Goal: Transaction & Acquisition: Register for event/course

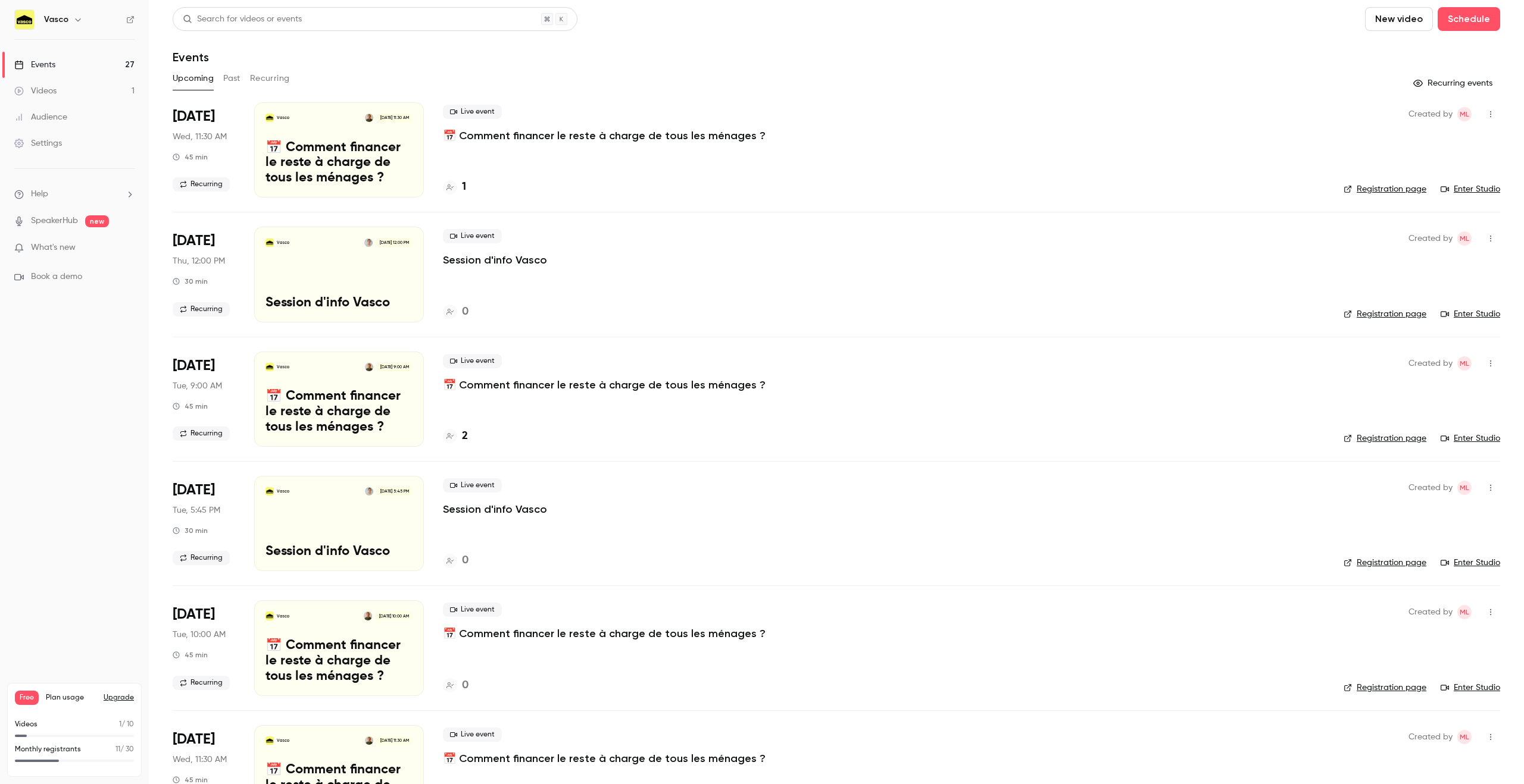
click at [267, 78] on button "Recurring" at bounding box center [269, 78] width 40 height 19
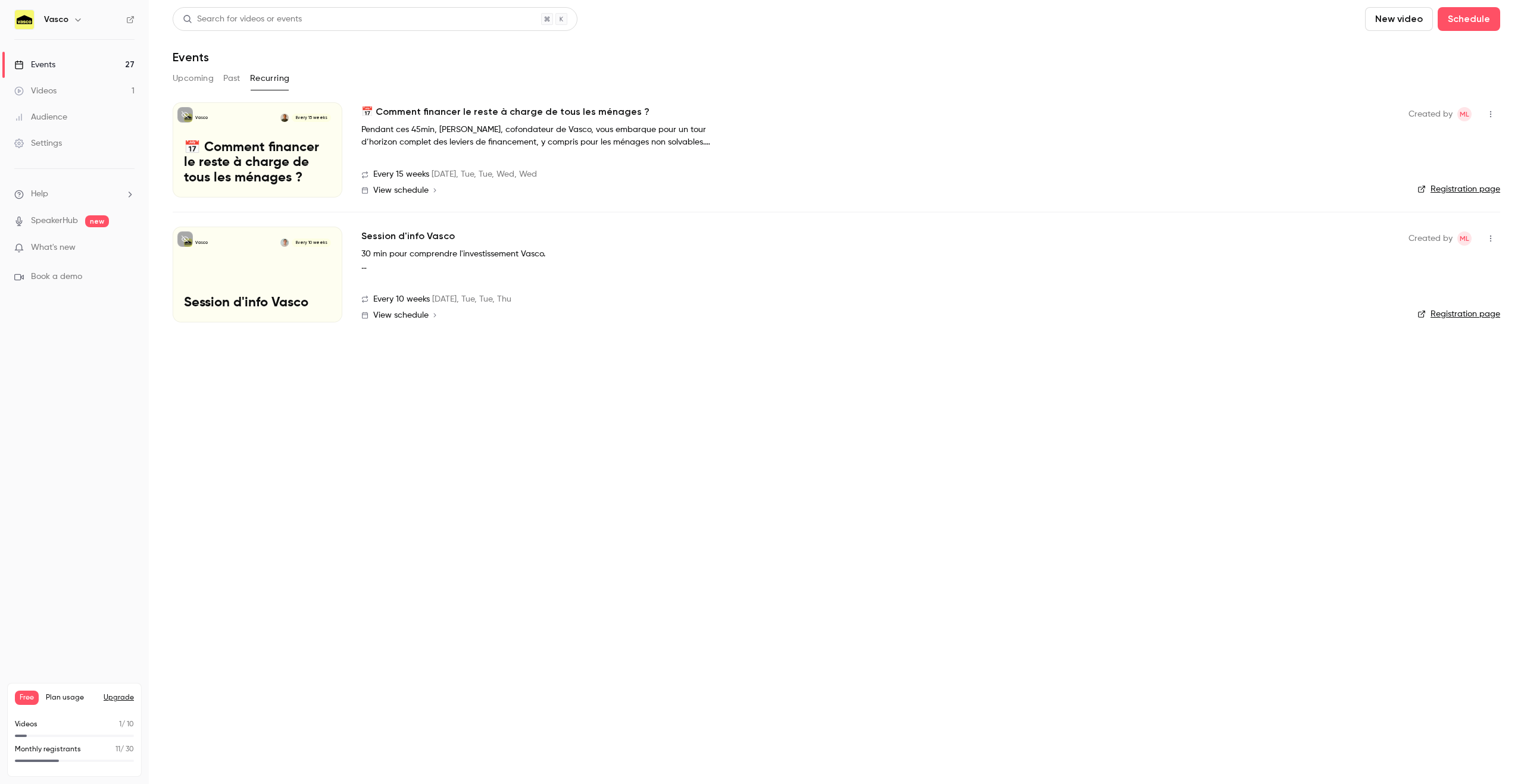
click at [1490, 242] on button "button" at bounding box center [1490, 238] width 19 height 19
click at [1500, 329] on div at bounding box center [762, 392] width 1524 height 784
click at [1483, 314] on link "Registration page" at bounding box center [1458, 314] width 83 height 12
